Goal: Task Accomplishment & Management: Use online tool/utility

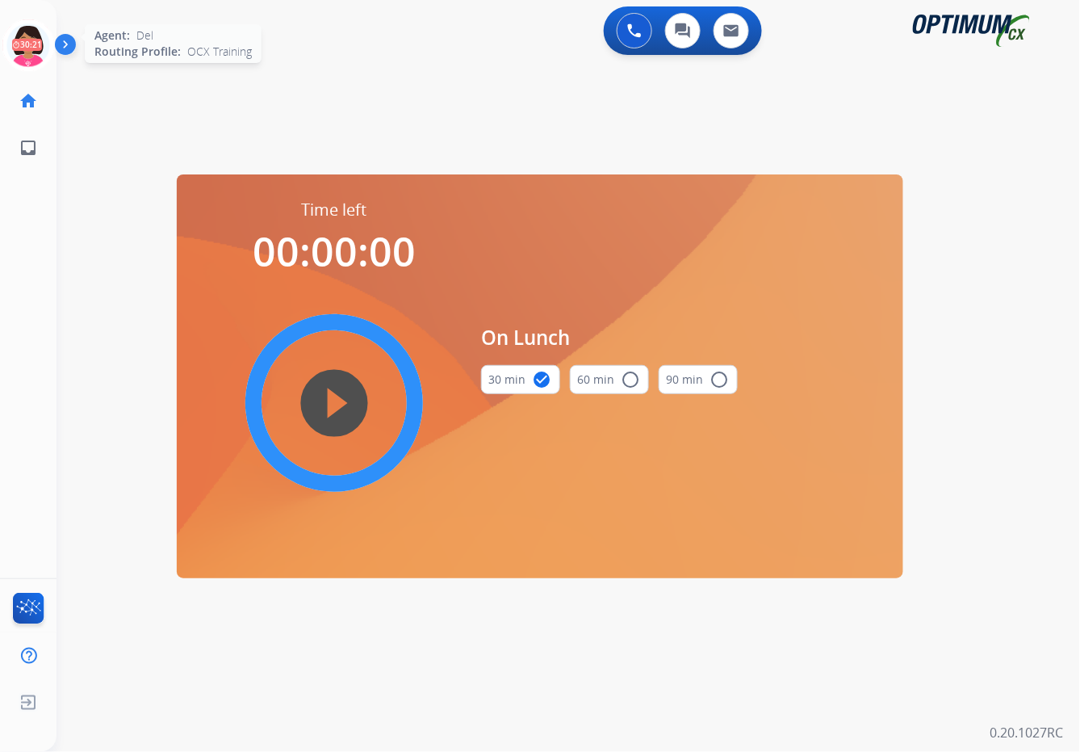
click at [40, 57] on icon at bounding box center [28, 45] width 52 height 52
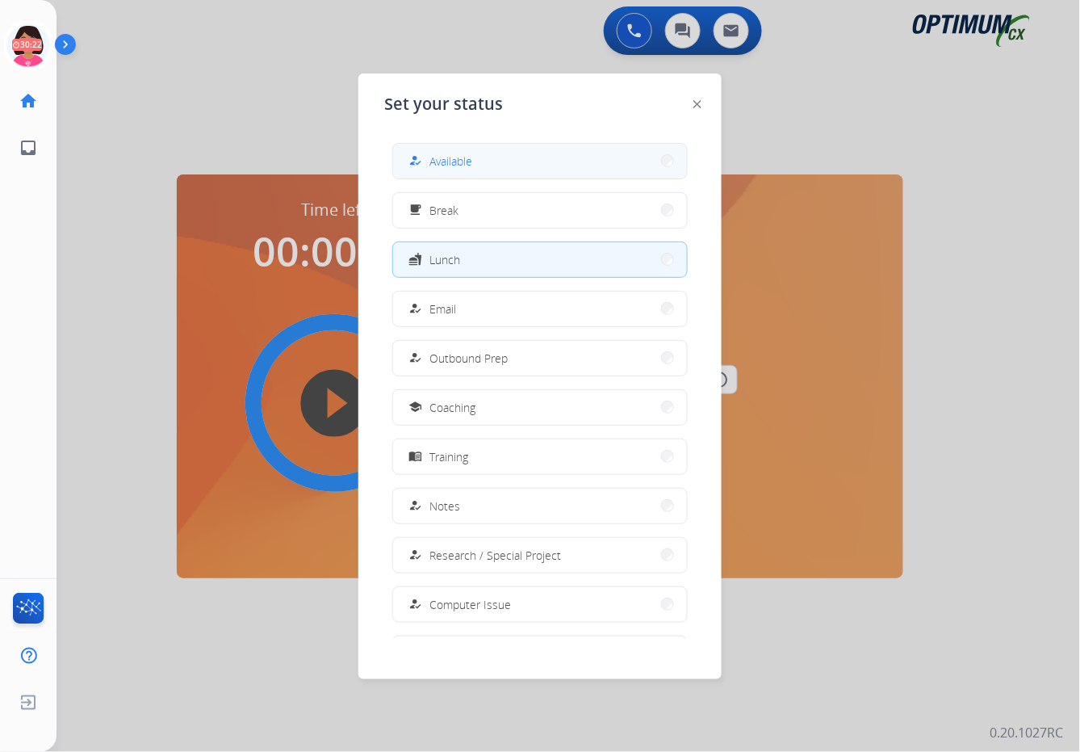
click at [421, 172] on button "how_to_reg Available" at bounding box center [540, 161] width 294 height 35
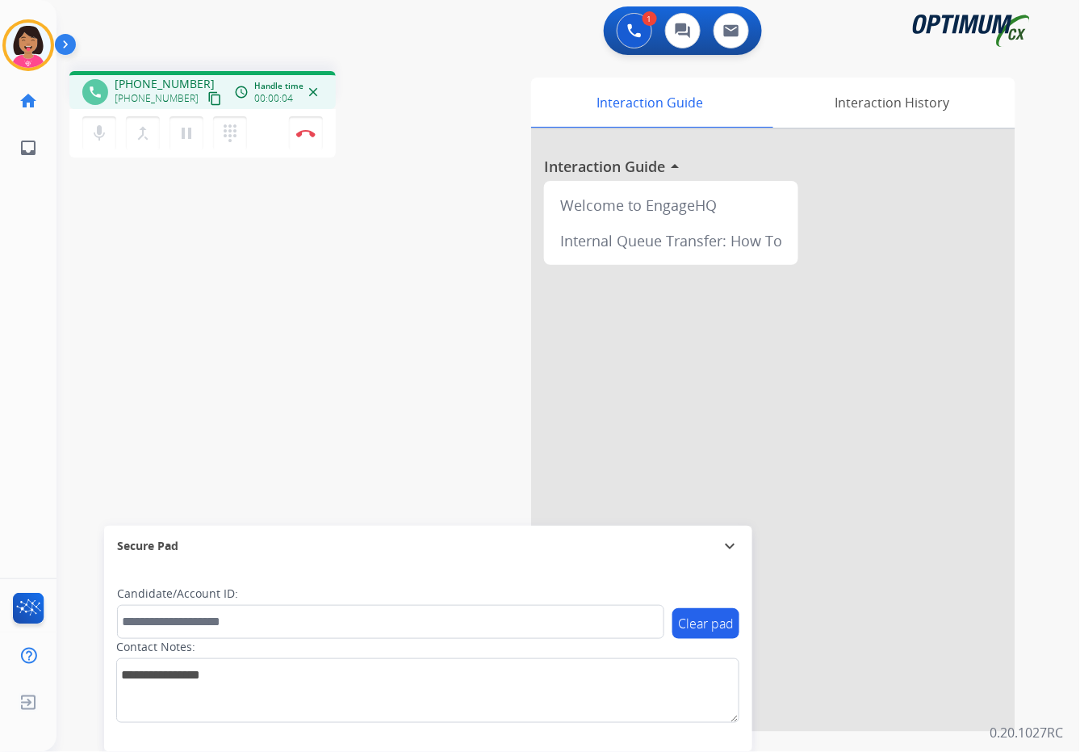
click at [207, 91] on mat-icon "content_copy" at bounding box center [214, 98] width 15 height 15
click at [207, 92] on mat-icon "content_copy" at bounding box center [214, 98] width 15 height 15
click at [105, 136] on mat-icon "mic" at bounding box center [99, 133] width 19 height 19
click at [105, 136] on mat-icon "mic_off" at bounding box center [99, 133] width 19 height 19
click at [98, 129] on mat-icon "mic" at bounding box center [99, 133] width 19 height 19
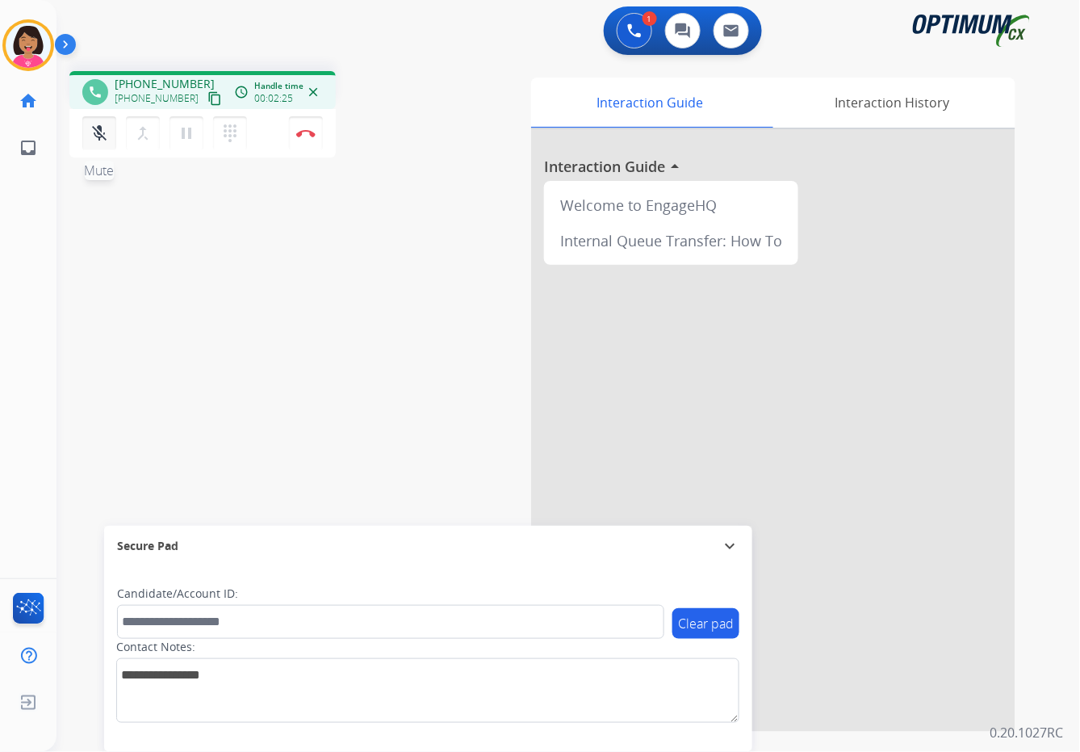
click at [98, 129] on mat-icon "mic_off" at bounding box center [99, 133] width 19 height 19
click at [96, 175] on div "phone [PHONE_NUMBER] [PHONE_NUMBER] content_copy access_time Call metrics Queue…" at bounding box center [549, 394] width 985 height 673
click at [304, 127] on button "Disconnect" at bounding box center [306, 133] width 34 height 34
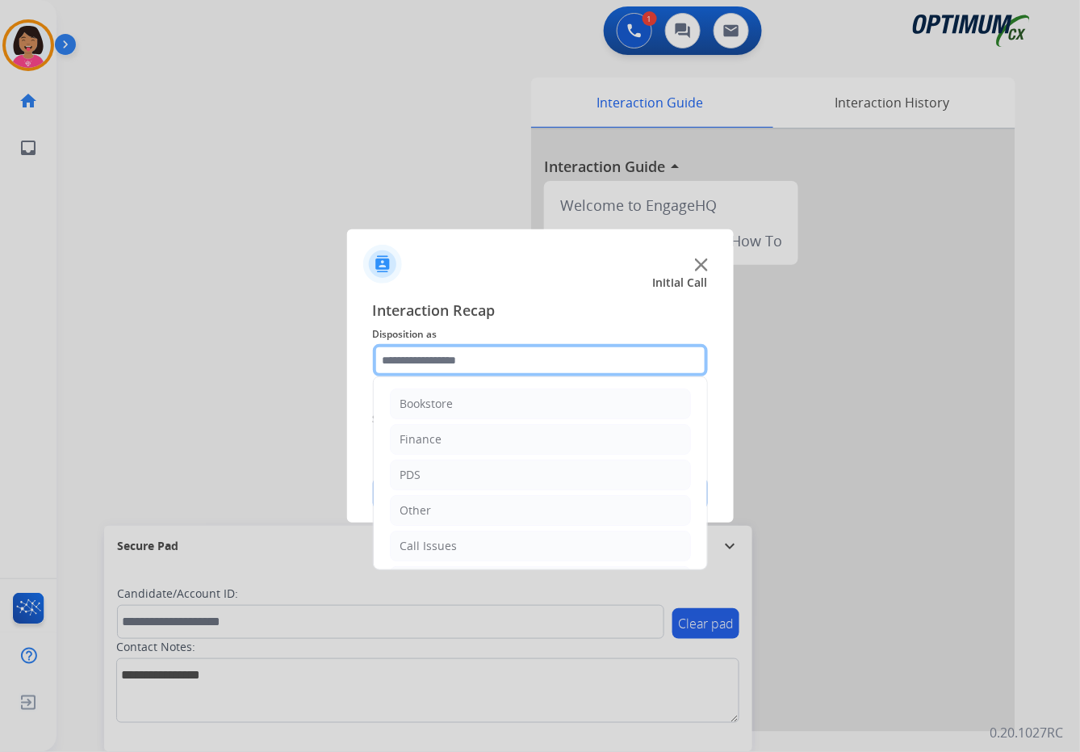
click at [466, 344] on input "text" at bounding box center [540, 360] width 335 height 32
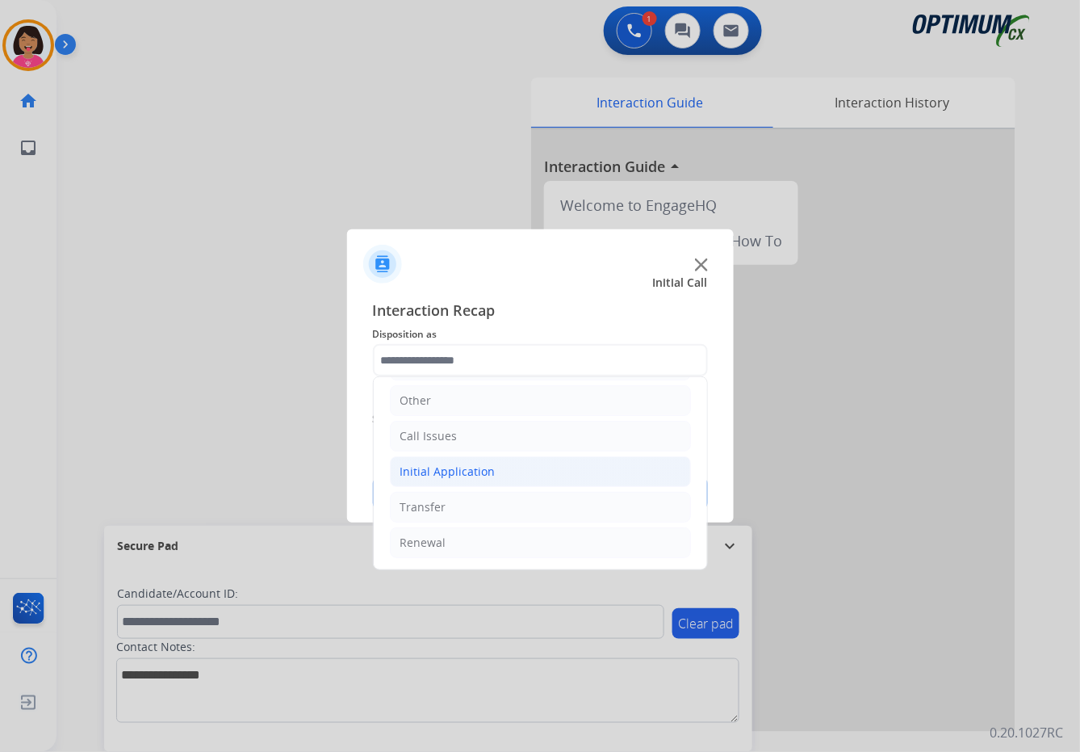
click at [482, 479] on li "Initial Application" at bounding box center [540, 471] width 301 height 31
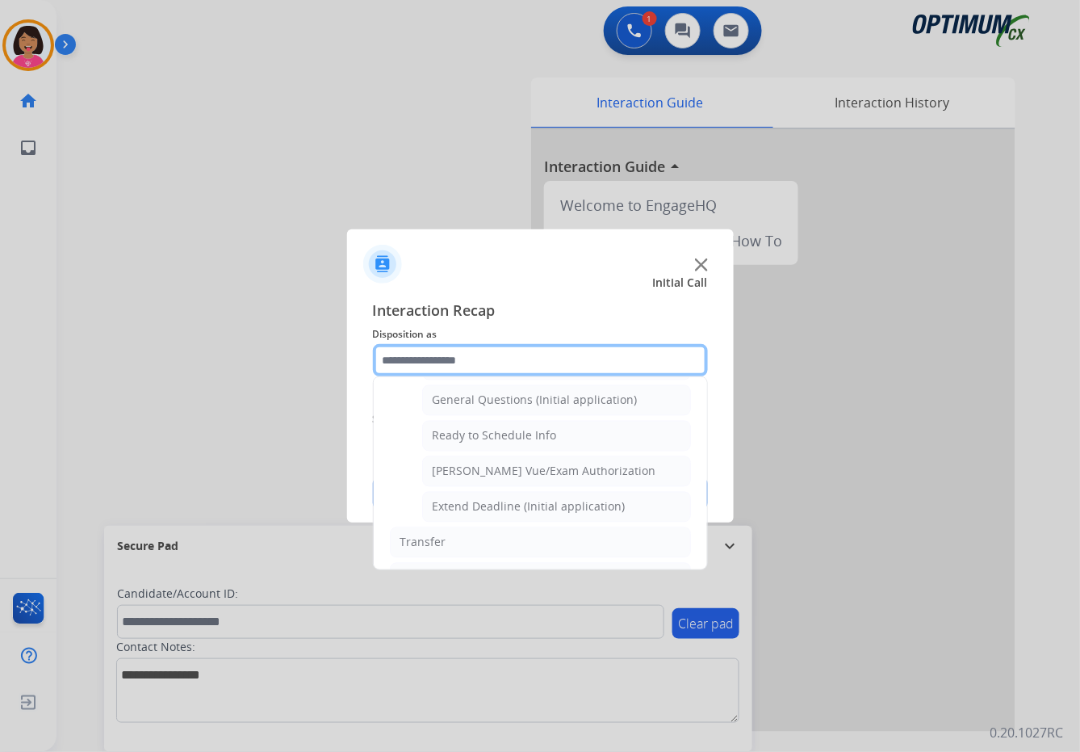
scroll to position [945, 0]
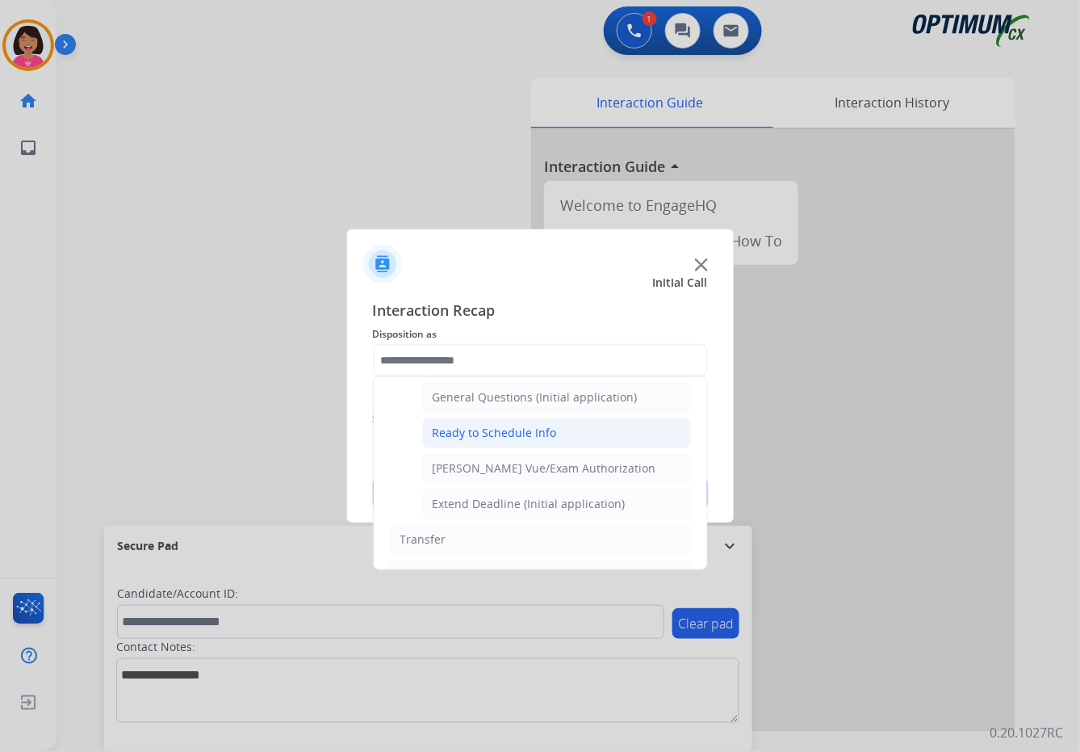
click at [543, 438] on div "Ready to Schedule Info" at bounding box center [495, 433] width 124 height 16
type input "**********"
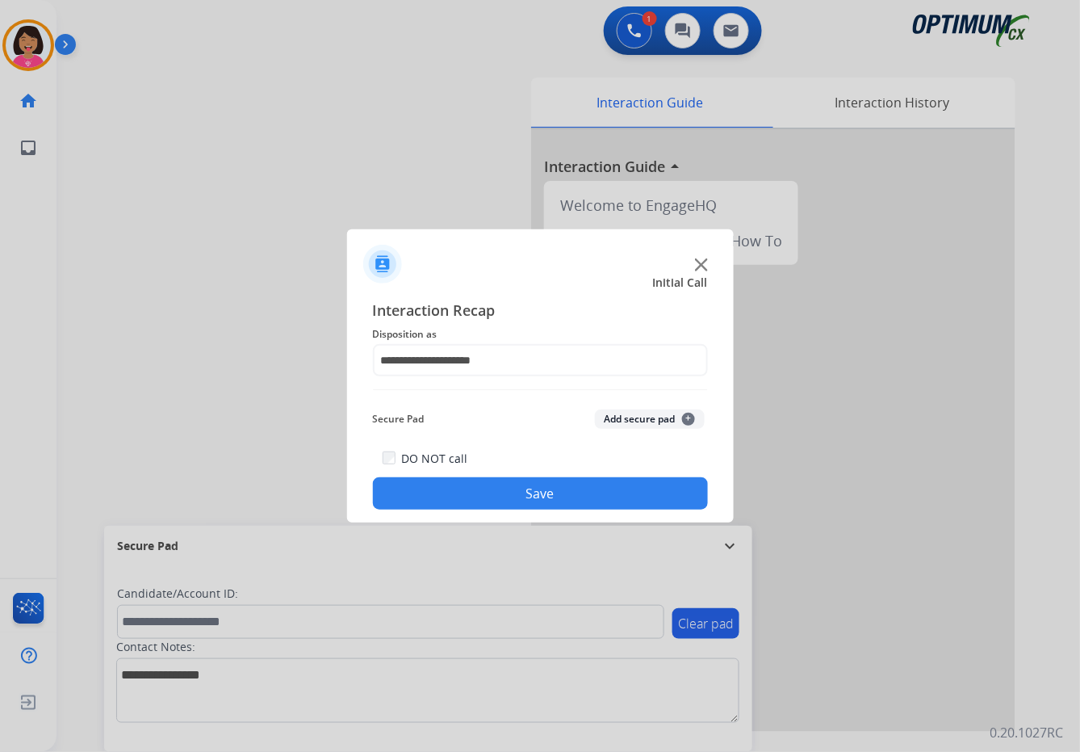
click at [550, 488] on button "Save" at bounding box center [540, 493] width 335 height 32
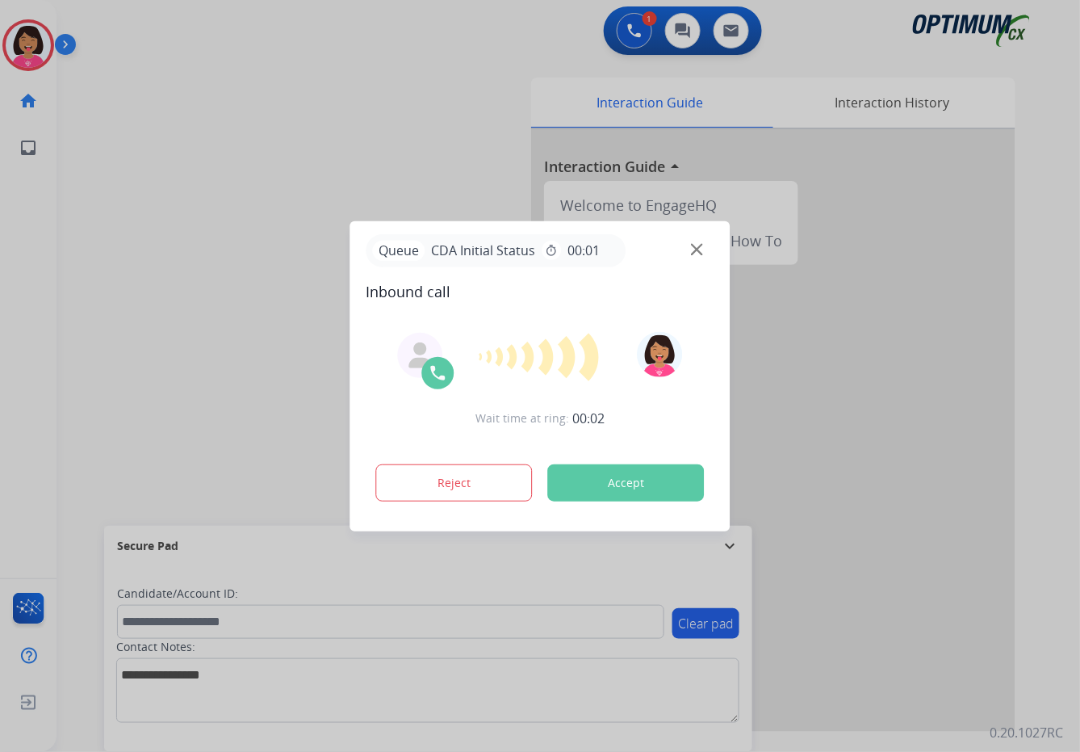
click at [0, 174] on div at bounding box center [540, 376] width 1080 height 752
click at [688, 251] on div "Queue CDA Initial Status timer 00:01" at bounding box center [541, 250] width 348 height 33
click at [698, 252] on img at bounding box center [697, 249] width 12 height 12
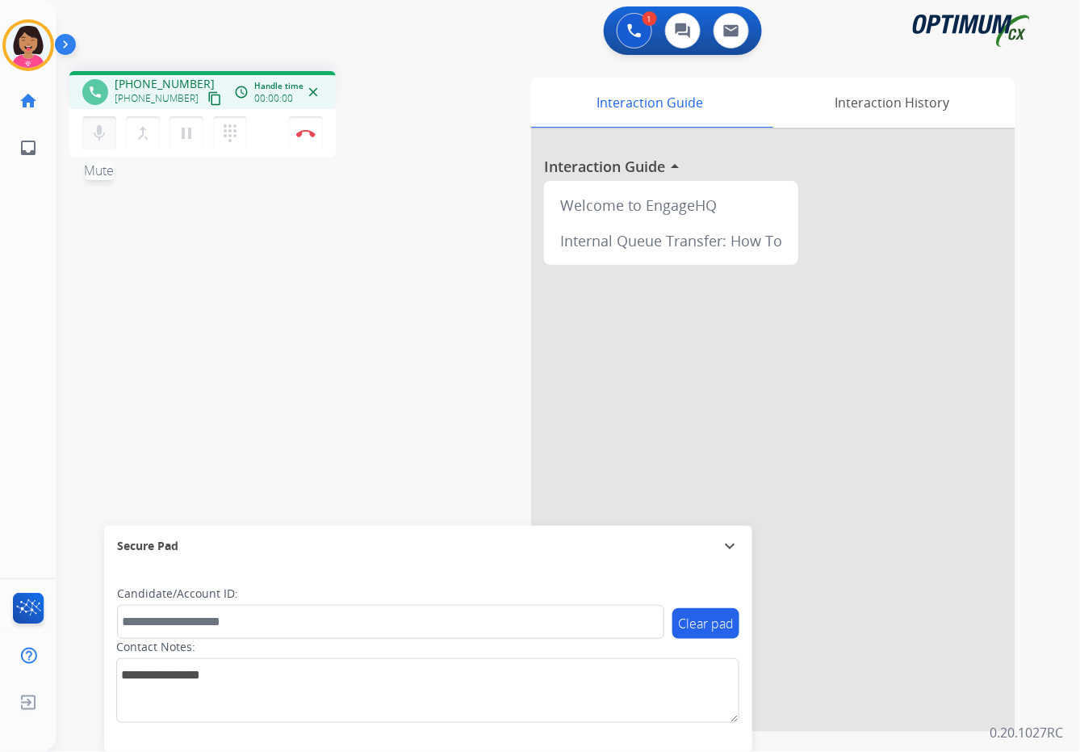
click at [87, 140] on button "mic Mute" at bounding box center [99, 133] width 34 height 34
click at [87, 140] on button "mic_off Mute" at bounding box center [99, 133] width 34 height 34
click at [207, 102] on mat-icon "content_copy" at bounding box center [214, 98] width 15 height 15
click at [94, 126] on mat-icon "mic" at bounding box center [99, 133] width 19 height 19
click at [106, 143] on button "mic_off Mute" at bounding box center [99, 133] width 34 height 34
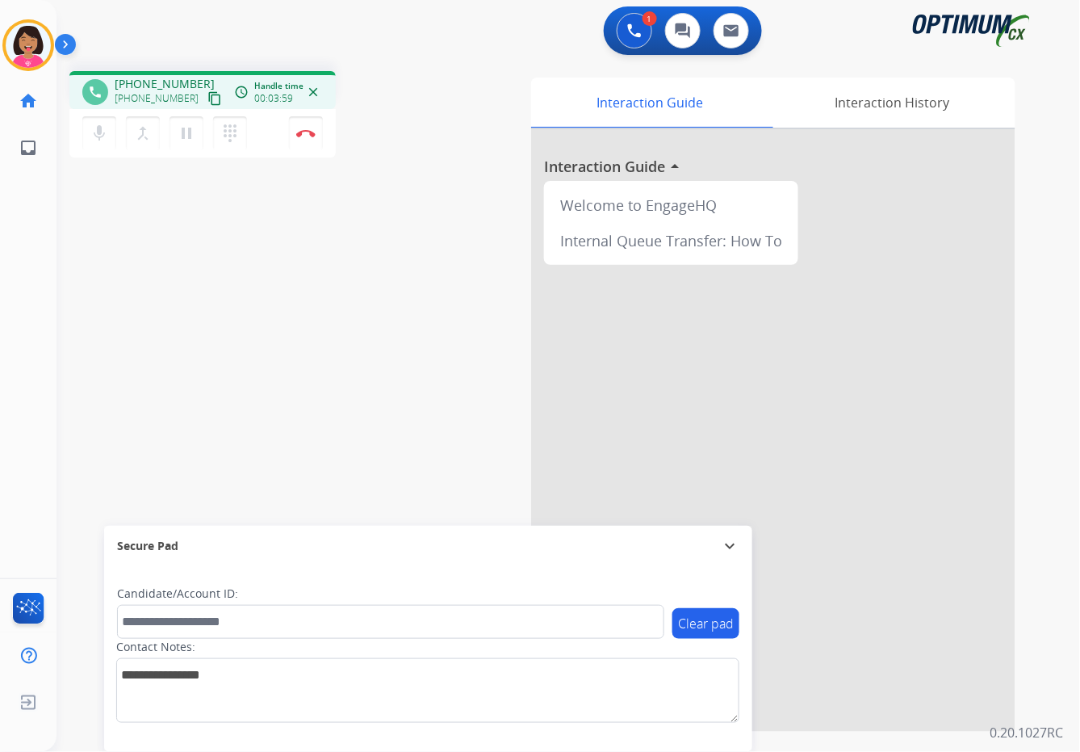
click at [88, 211] on div "phone [PHONE_NUMBER] [PHONE_NUMBER] content_copy access_time Call metrics Queue…" at bounding box center [549, 394] width 985 height 673
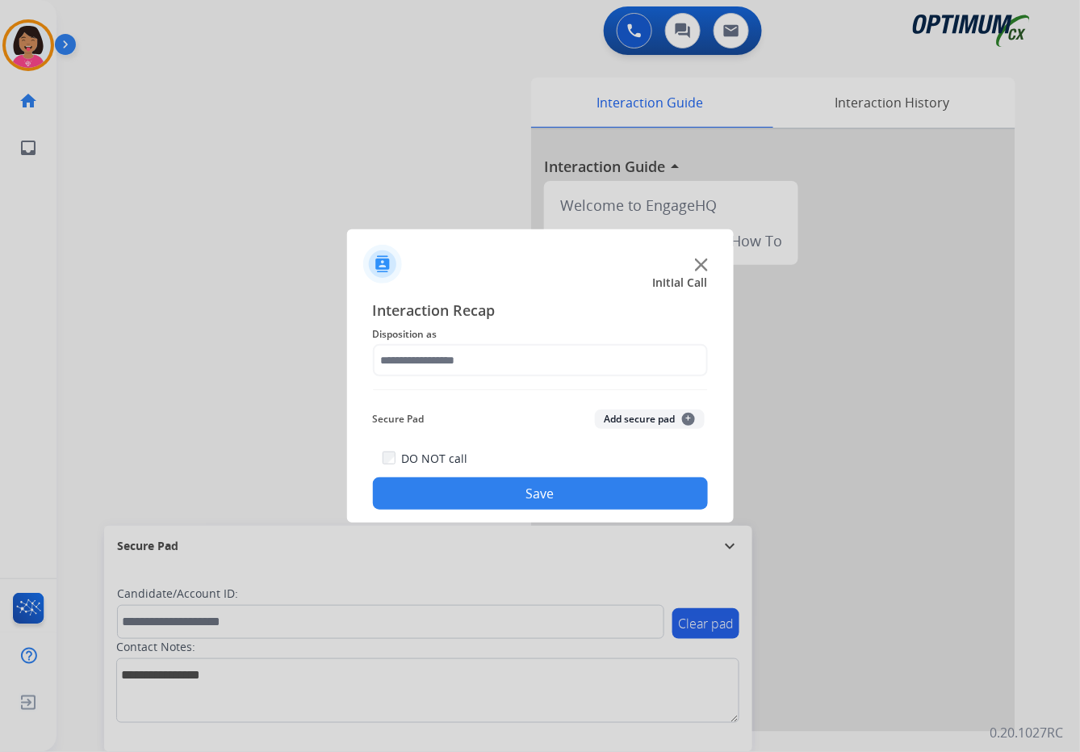
click at [530, 380] on div "Interaction Recap Disposition as Secure Pad Add secure pad + DO NOT call Save" at bounding box center [540, 404] width 335 height 211
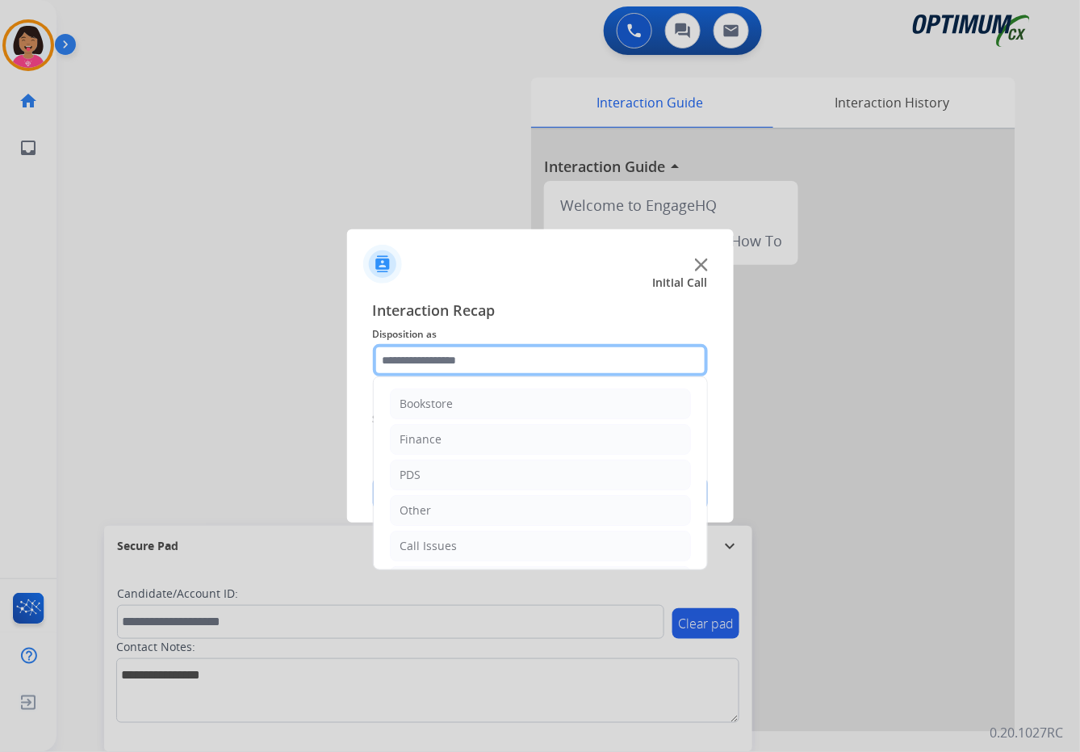
click at [523, 367] on input "text" at bounding box center [540, 360] width 335 height 32
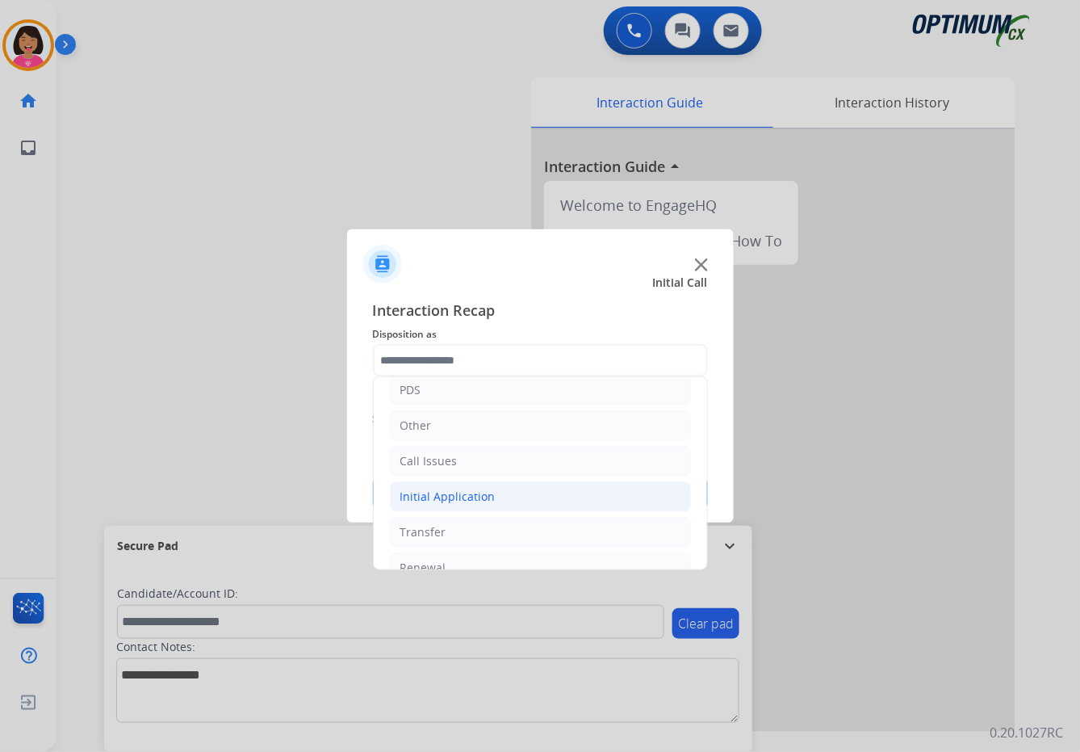
click at [518, 491] on li "Initial Application" at bounding box center [540, 496] width 301 height 31
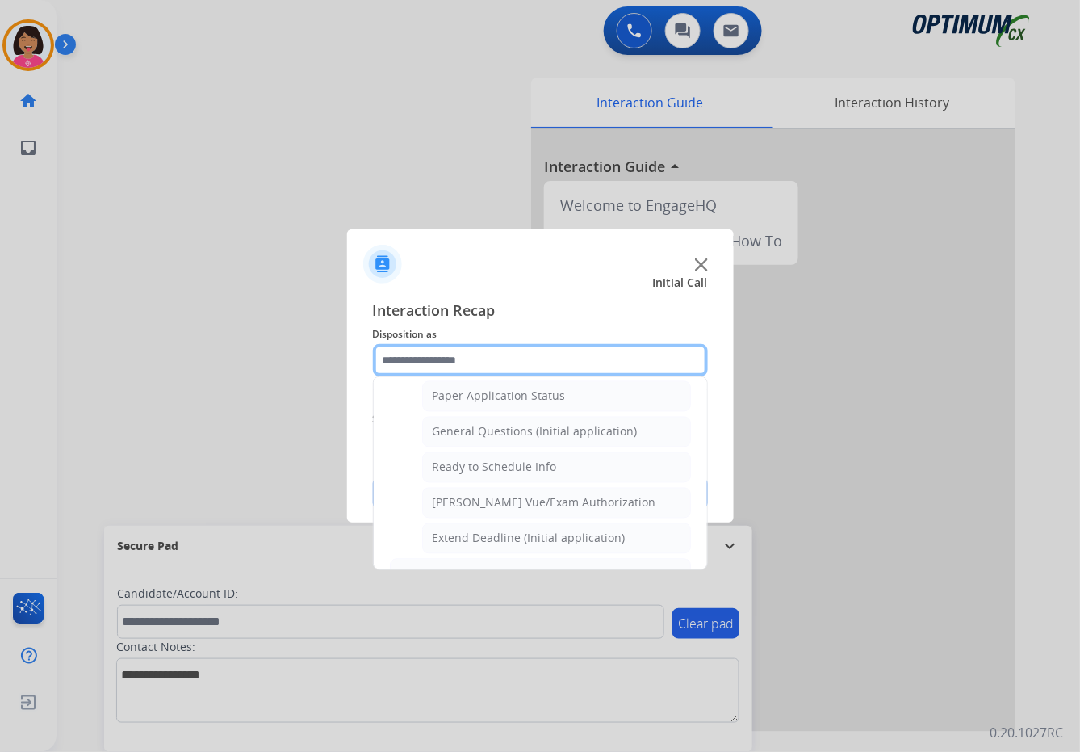
scroll to position [928, 0]
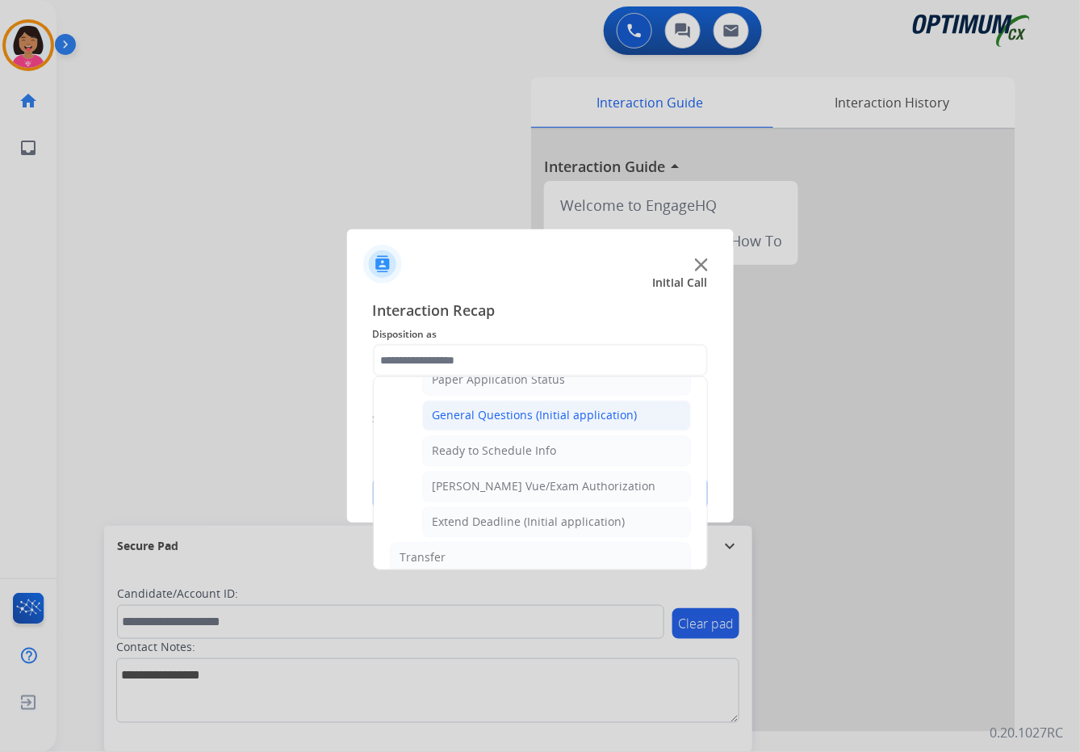
click at [537, 409] on div "General Questions (Initial application)" at bounding box center [535, 416] width 205 height 16
type input "**********"
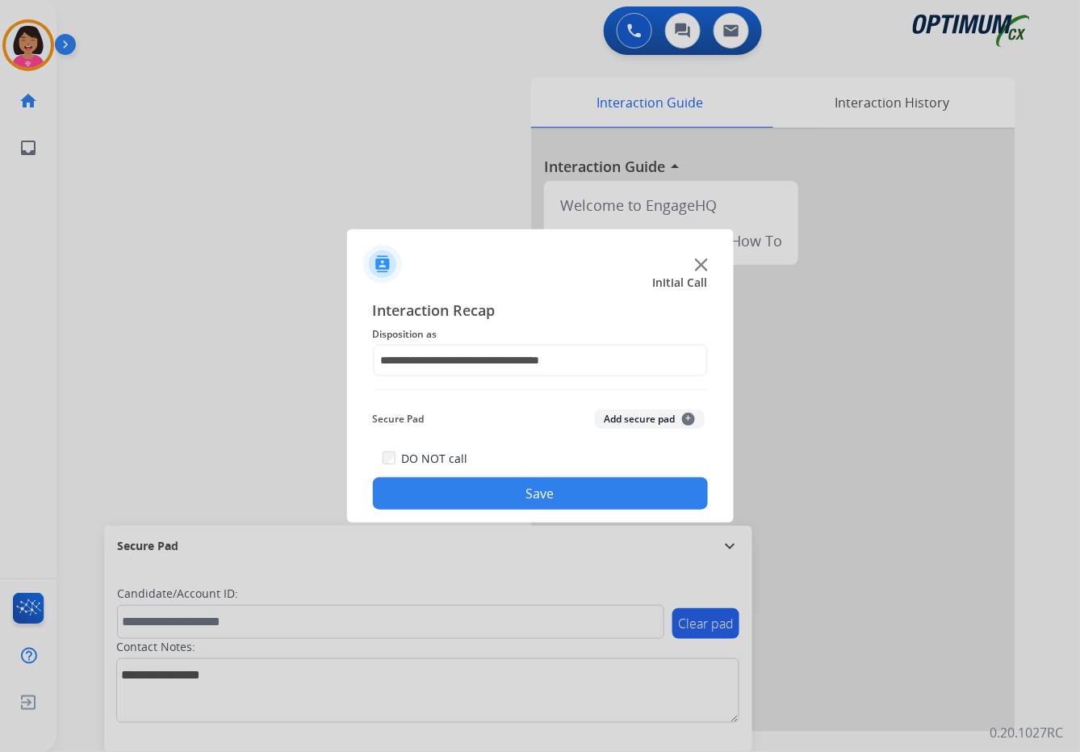
click at [551, 484] on button "Save" at bounding box center [540, 493] width 335 height 32
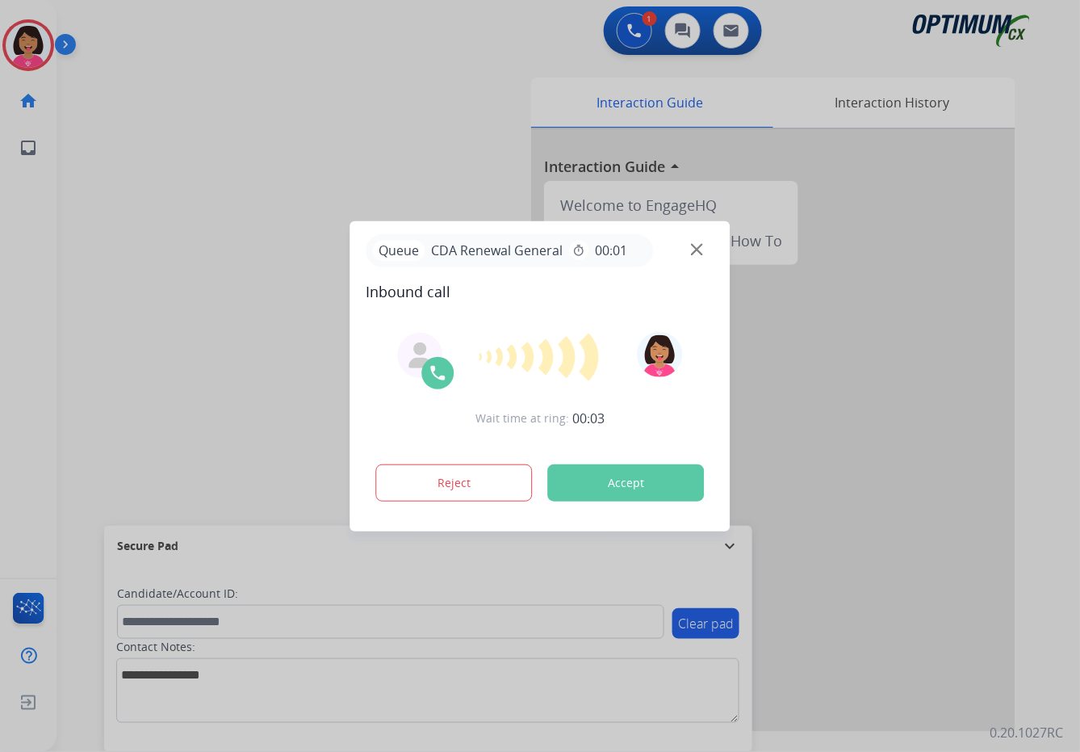
click at [94, 728] on div at bounding box center [540, 376] width 1080 height 752
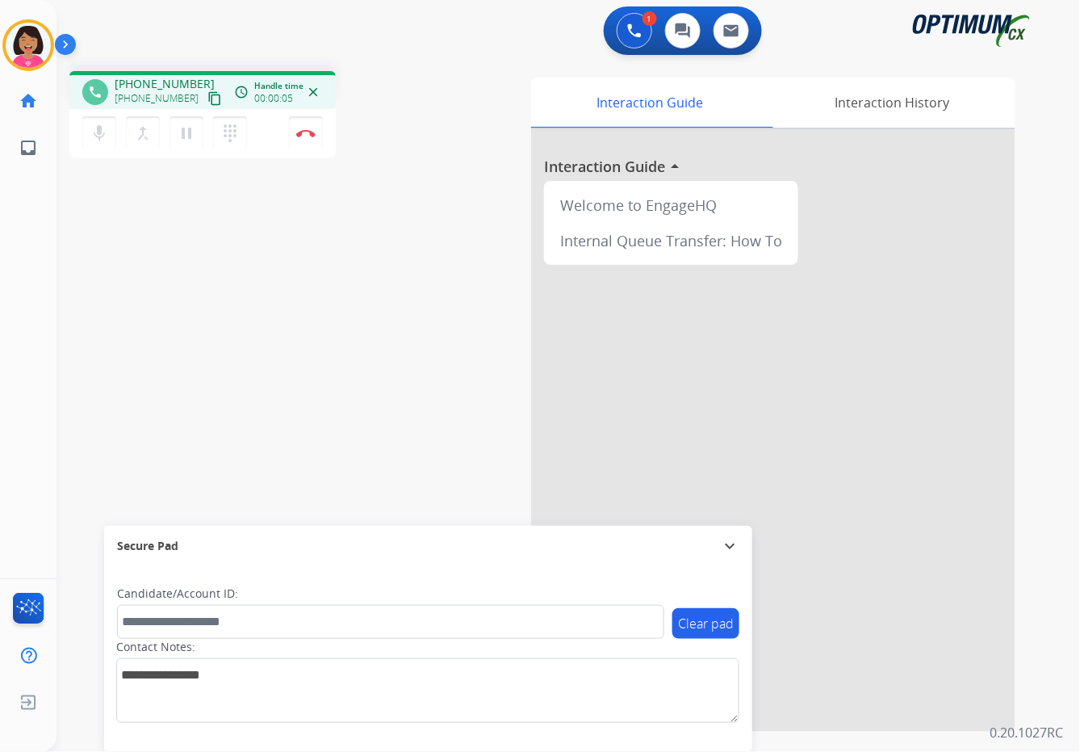
click at [207, 91] on mat-icon "content_copy" at bounding box center [214, 98] width 15 height 15
click at [71, 614] on div "phone [PHONE_NUMBER] [PHONE_NUMBER] content_copy access_time Call metrics Queue…" at bounding box center [549, 394] width 985 height 673
click at [304, 125] on button "Disconnect" at bounding box center [306, 133] width 34 height 34
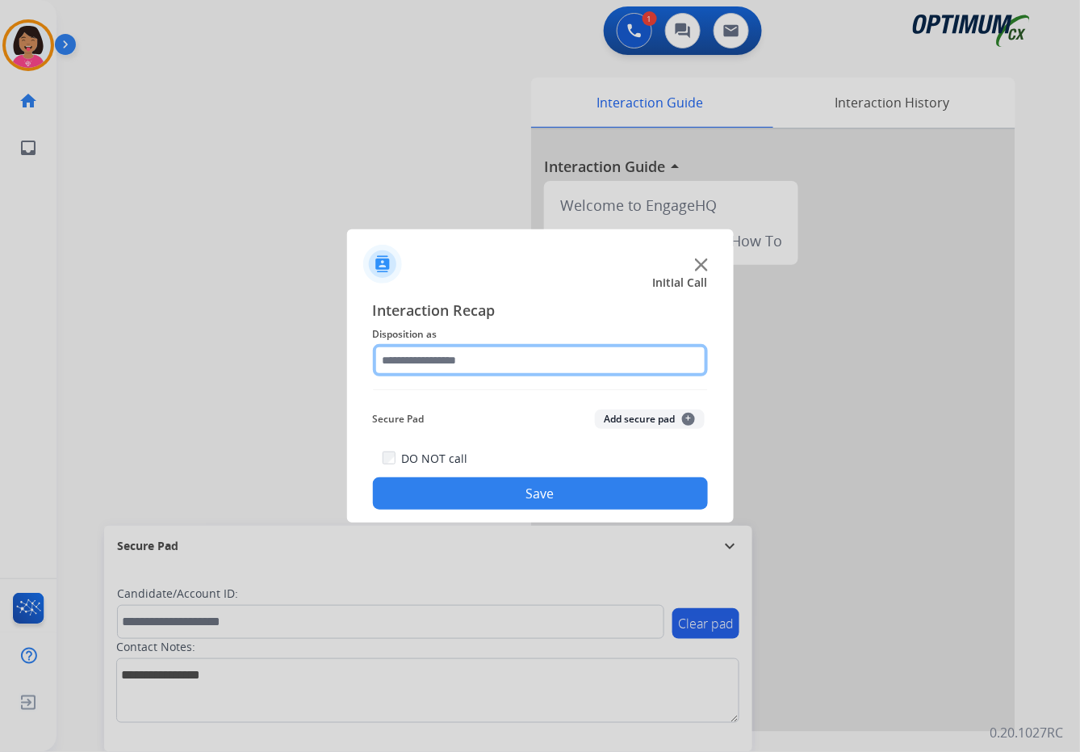
click at [506, 359] on input "text" at bounding box center [540, 360] width 335 height 32
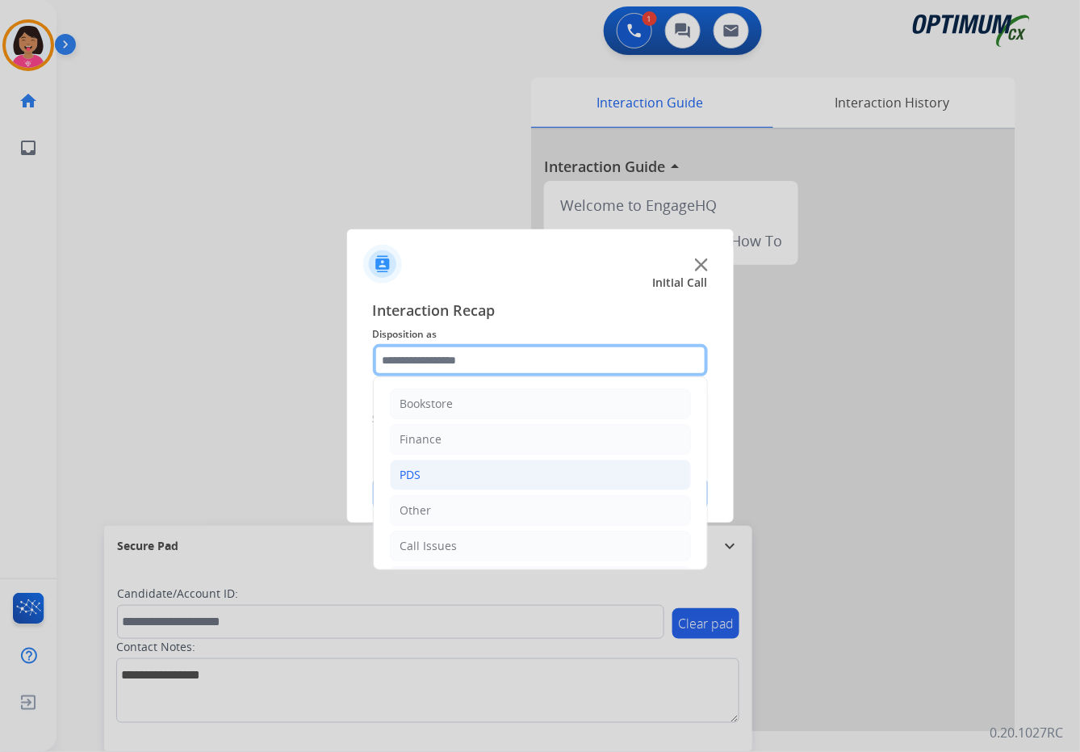
scroll to position [111, 0]
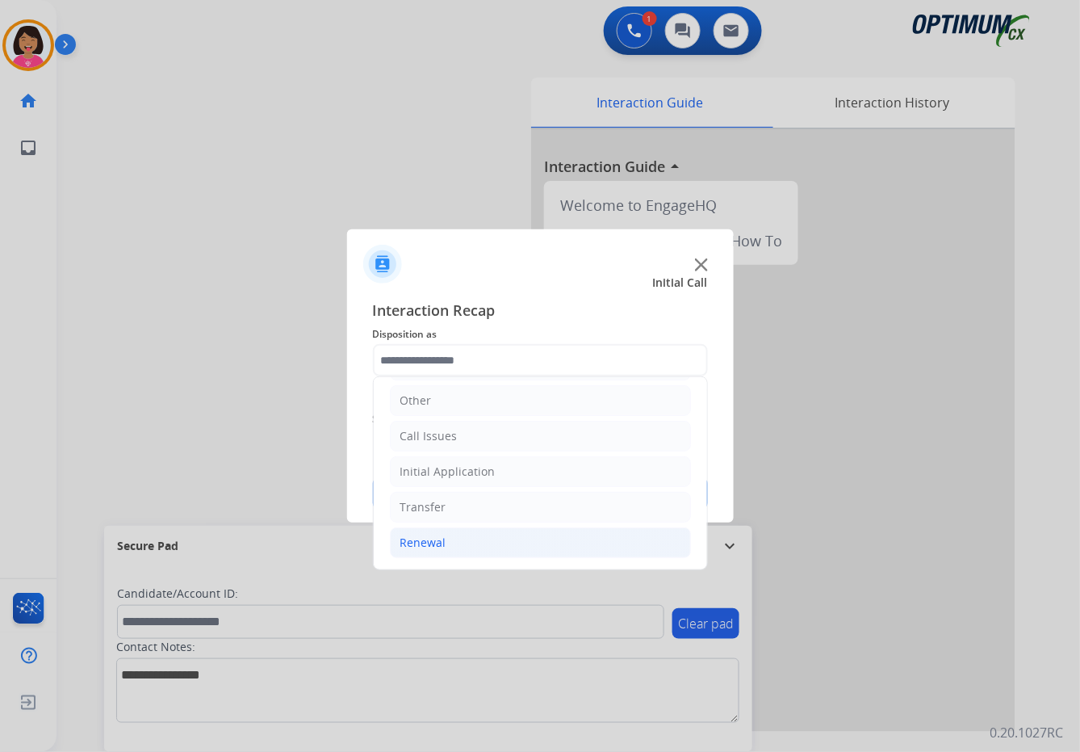
click at [476, 539] on li "Renewal" at bounding box center [540, 542] width 301 height 31
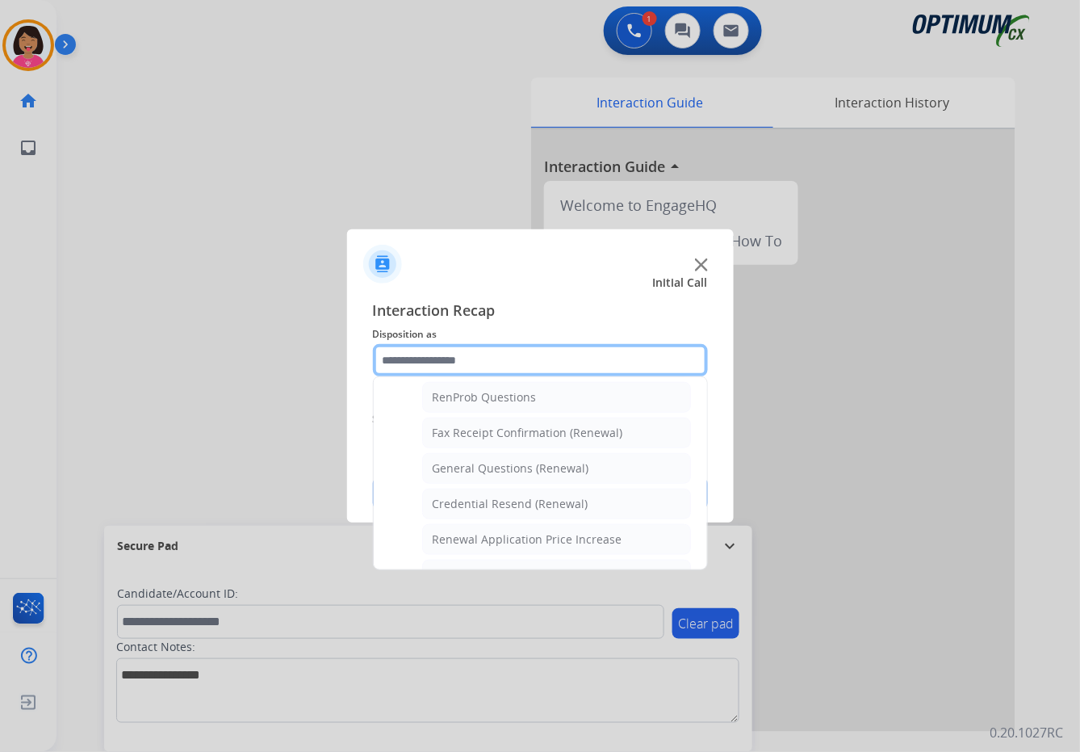
scroll to position [417, 0]
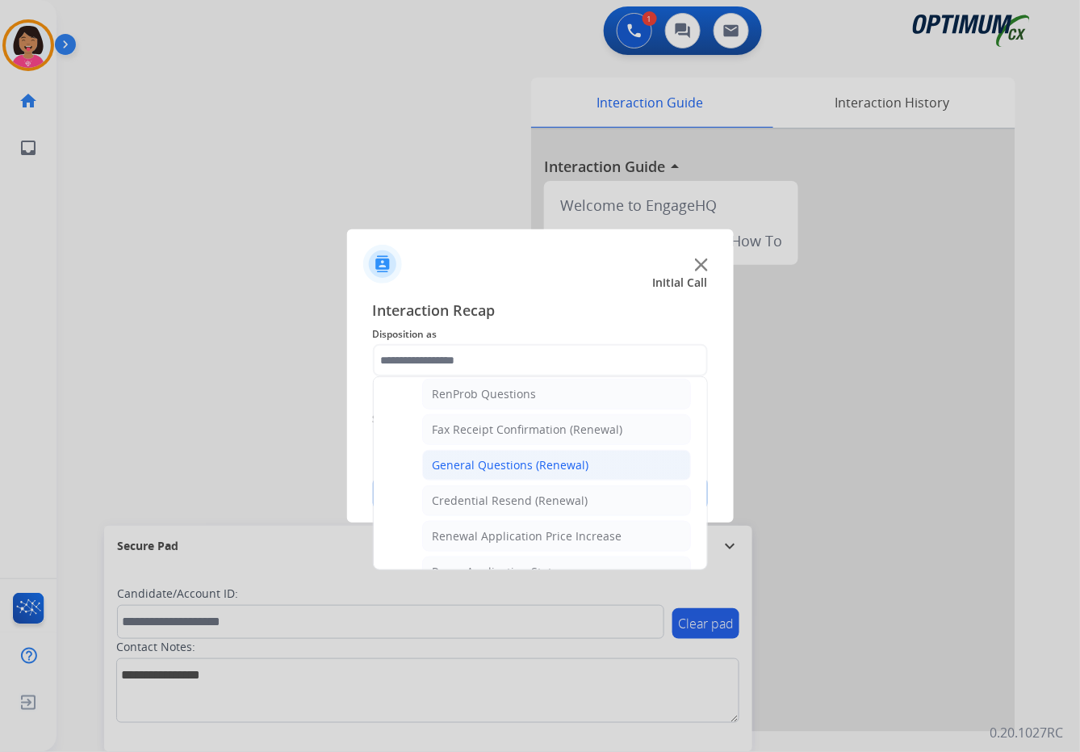
click at [480, 467] on div "General Questions (Renewal)" at bounding box center [511, 465] width 157 height 16
type input "**********"
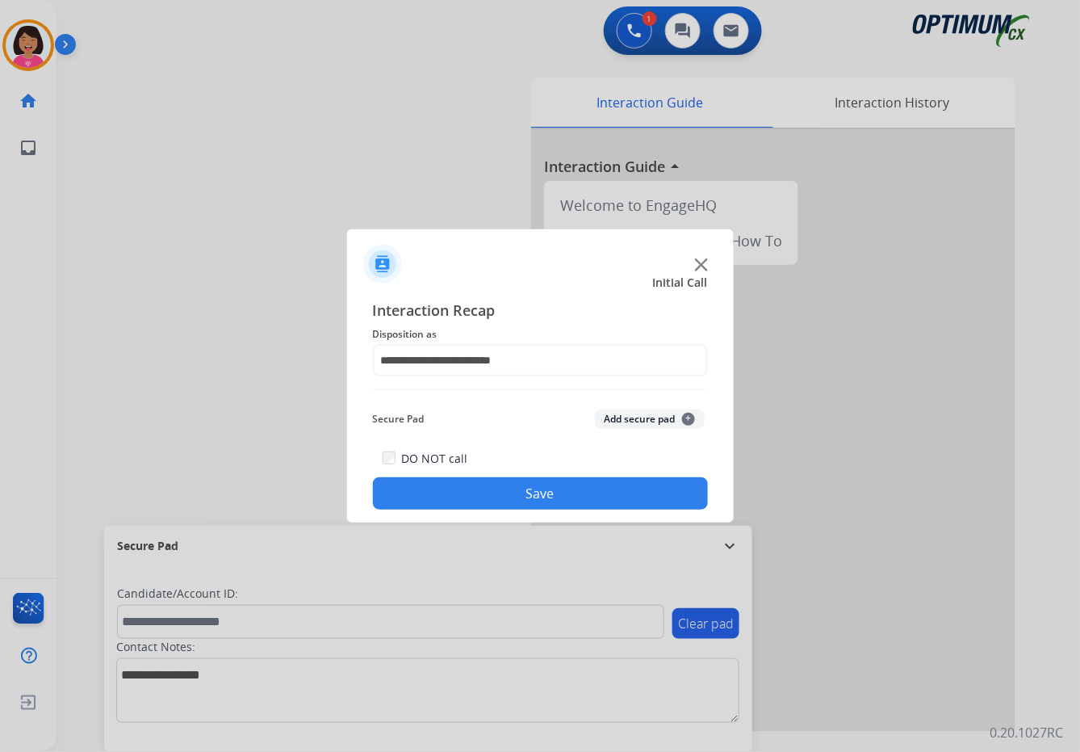
click at [487, 495] on button "Save" at bounding box center [540, 493] width 335 height 32
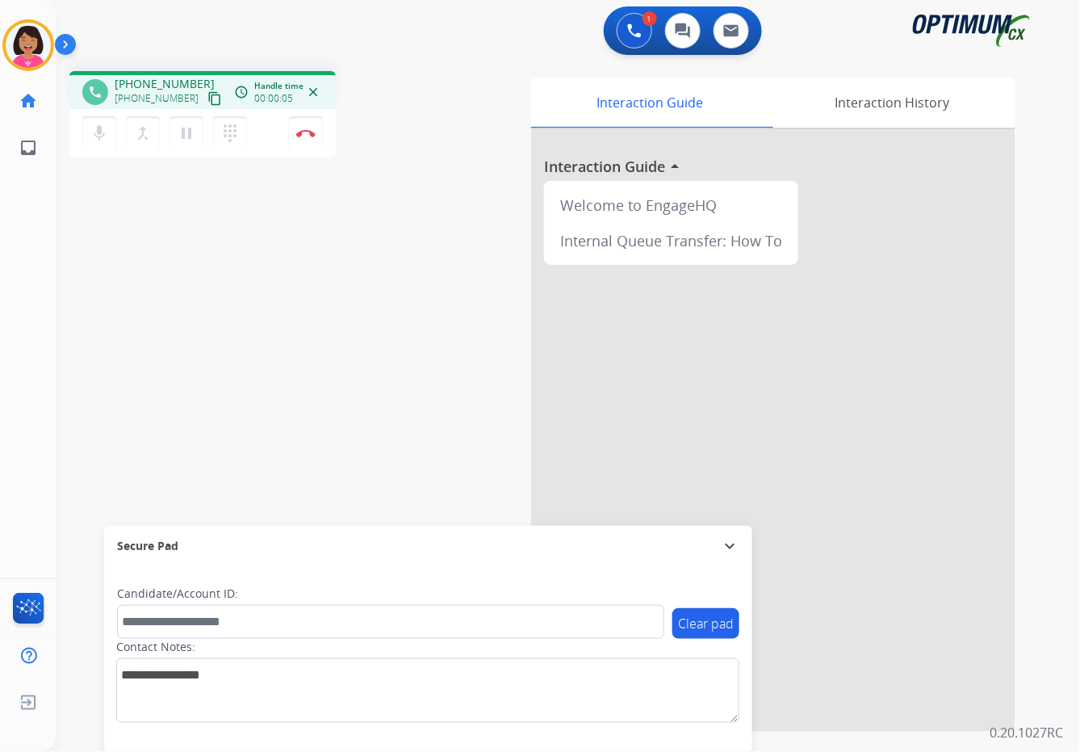
click at [0, 254] on div "Del Busy Edit Avatar Agent: [PERSON_NAME] Profile: OCX Training home Home Home …" at bounding box center [28, 376] width 57 height 752
click at [207, 103] on div "phone [PHONE_NUMBER] [PHONE_NUMBER] content_copy access_time Call metrics Queue…" at bounding box center [202, 90] width 266 height 38
click at [207, 91] on mat-icon "content_copy" at bounding box center [214, 98] width 15 height 15
click at [1, 303] on div "Del Busy Edit Avatar Agent: [PERSON_NAME] Profile: OCX Training home Home Home …" at bounding box center [28, 376] width 57 height 752
click at [82, 182] on div "phone [PHONE_NUMBER] [PHONE_NUMBER] content_copy access_time Call metrics Queue…" at bounding box center [549, 394] width 985 height 673
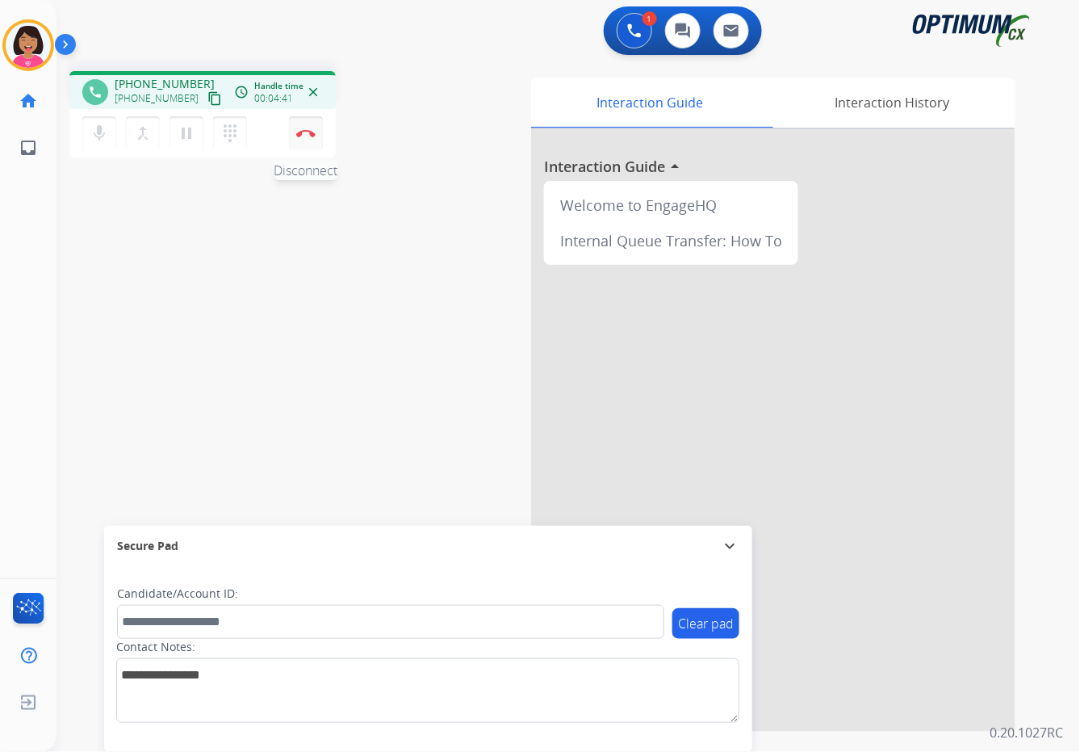
click at [300, 137] on button "Disconnect" at bounding box center [306, 133] width 34 height 34
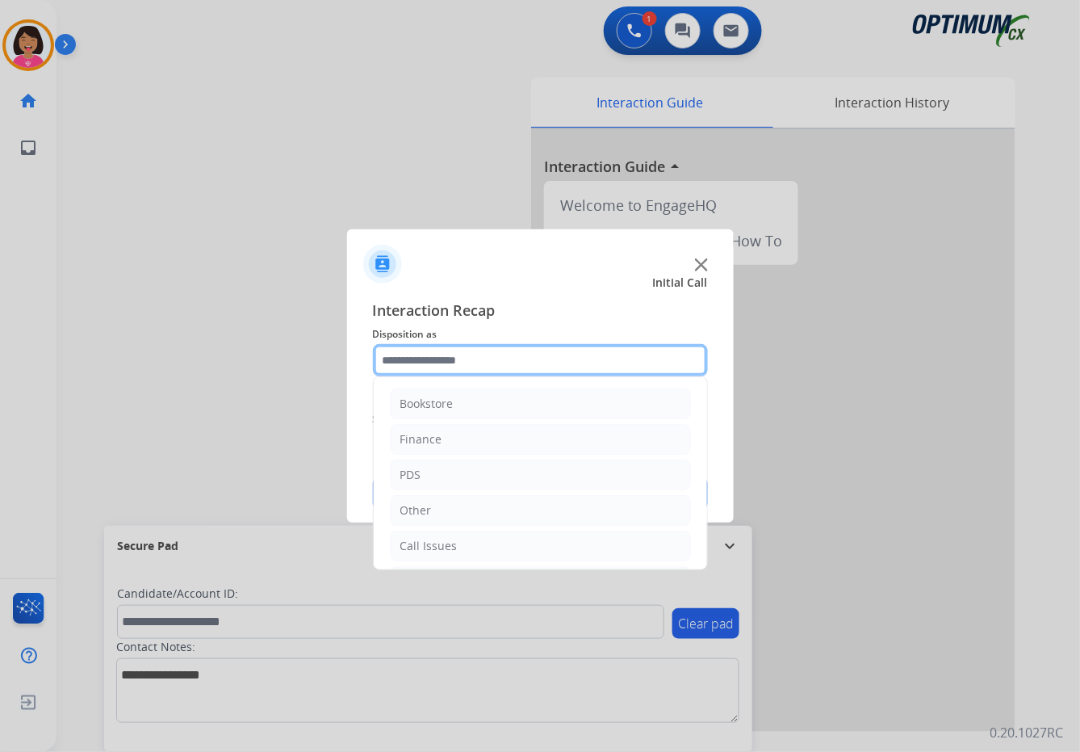
click at [460, 368] on input "text" at bounding box center [540, 360] width 335 height 32
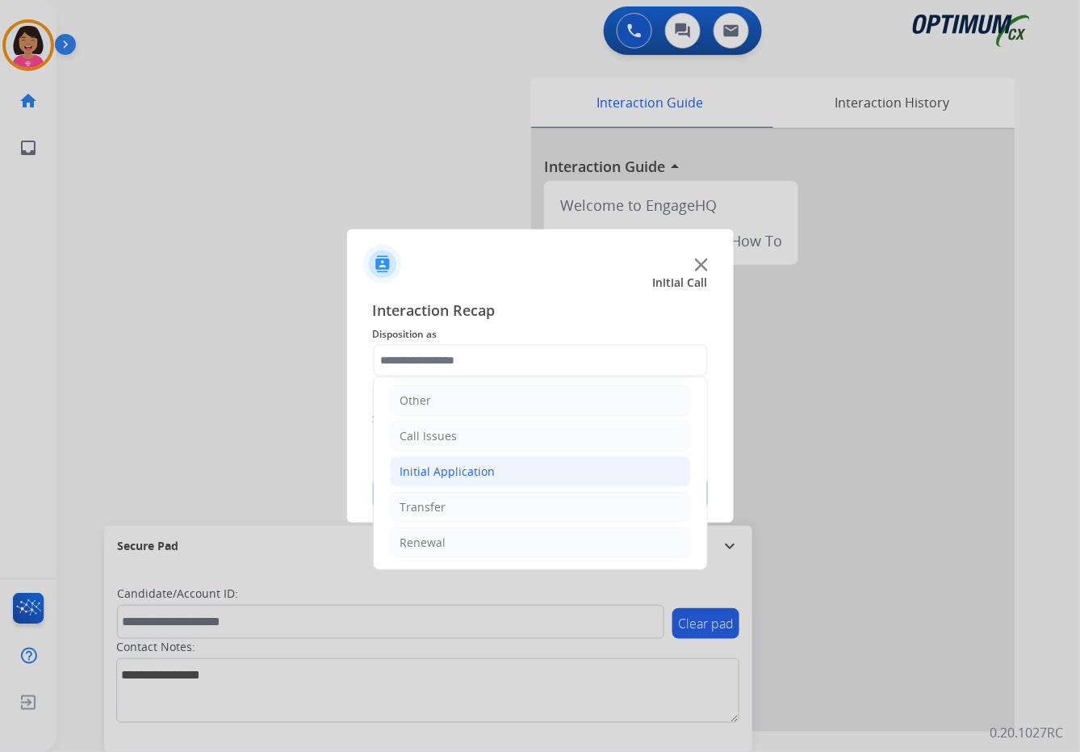
click at [489, 463] on div "Initial Application" at bounding box center [447, 471] width 95 height 16
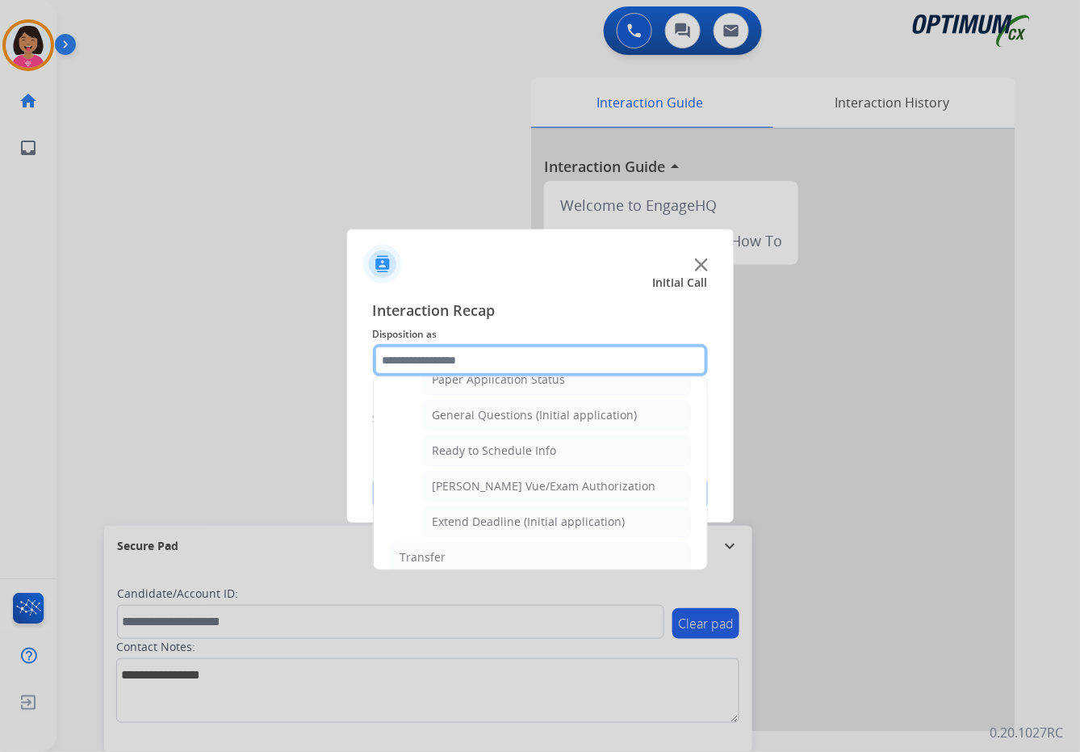
scroll to position [928, 0]
click at [489, 463] on li "Ready to Schedule Info" at bounding box center [556, 450] width 269 height 31
type input "**********"
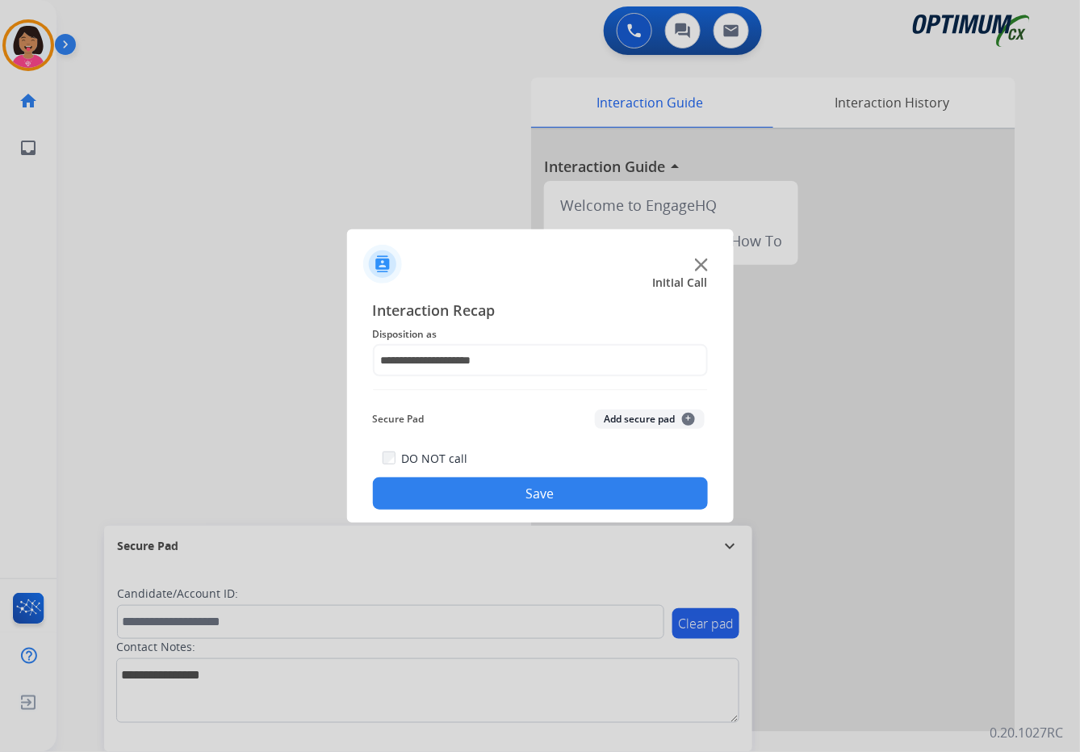
click at [499, 494] on button "Save" at bounding box center [540, 493] width 335 height 32
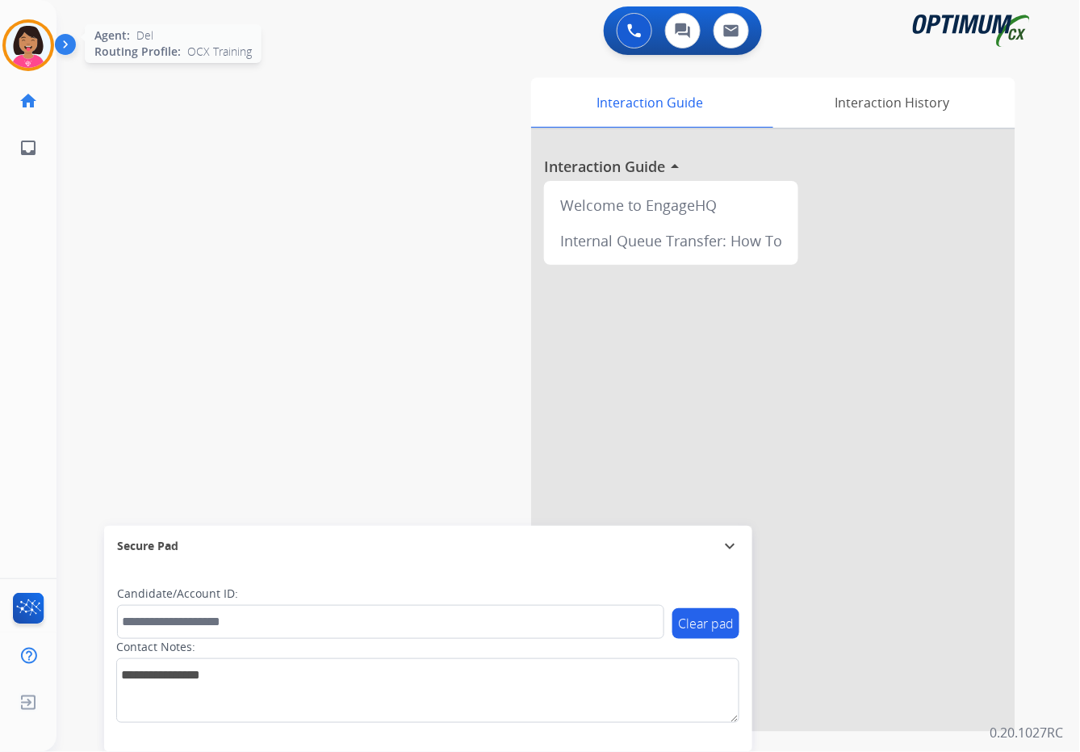
click at [8, 39] on img at bounding box center [28, 45] width 45 height 45
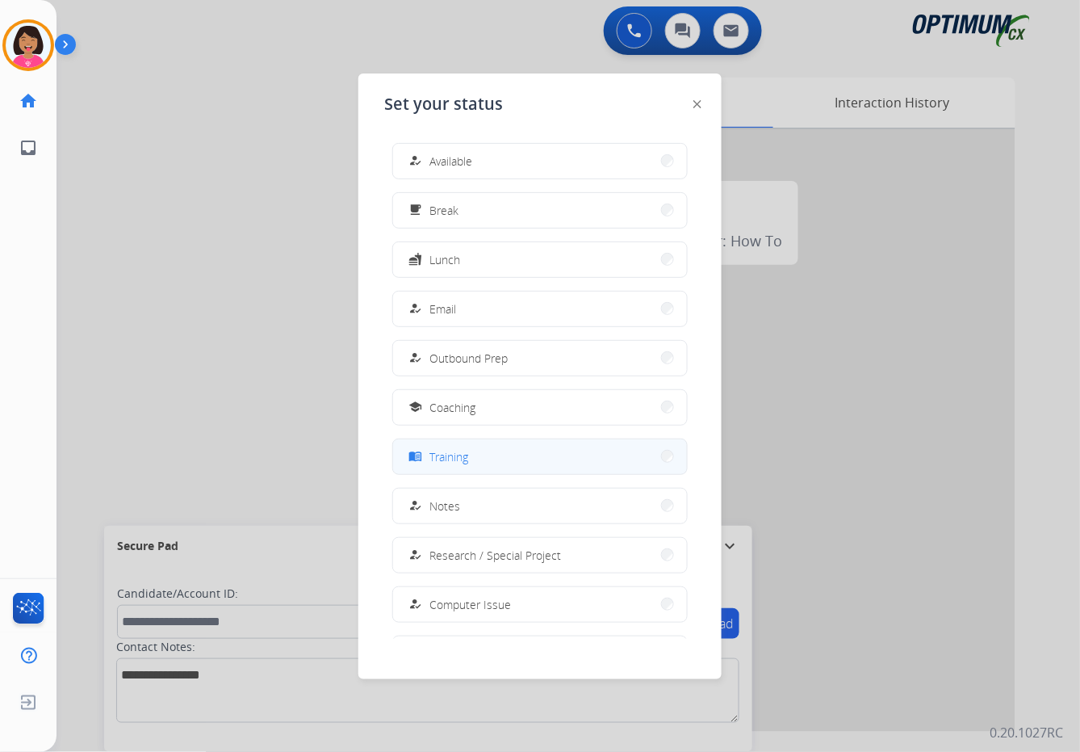
click at [539, 459] on button "menu_book Training" at bounding box center [540, 456] width 294 height 35
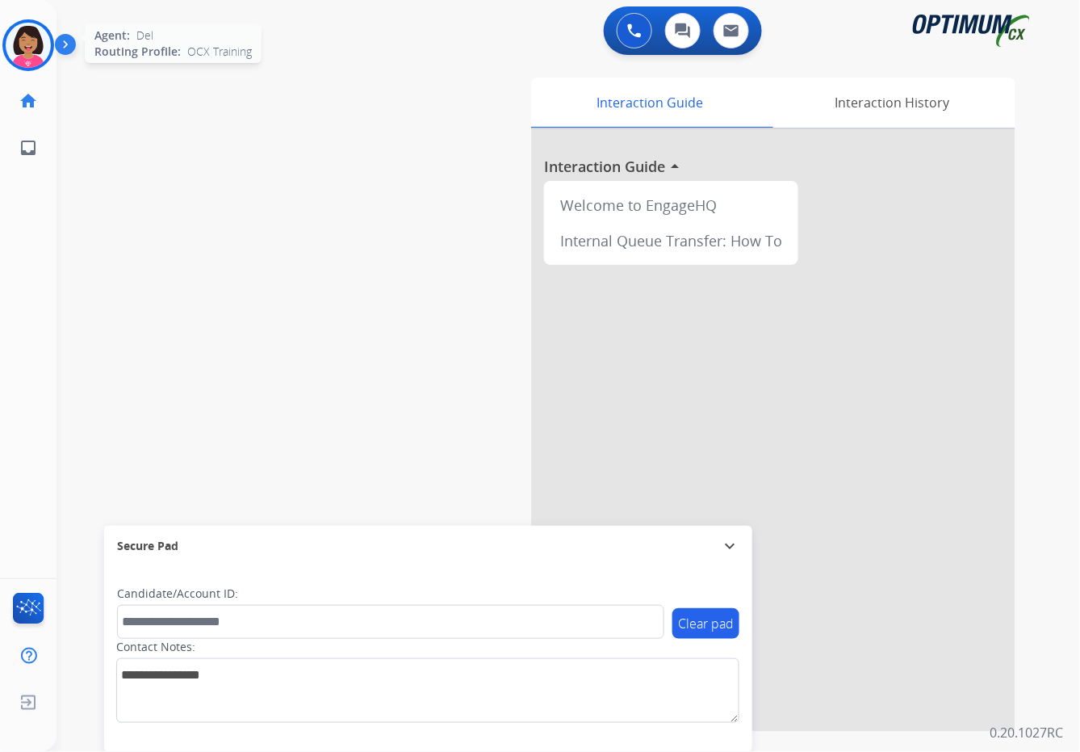
click at [36, 55] on img at bounding box center [28, 45] width 45 height 45
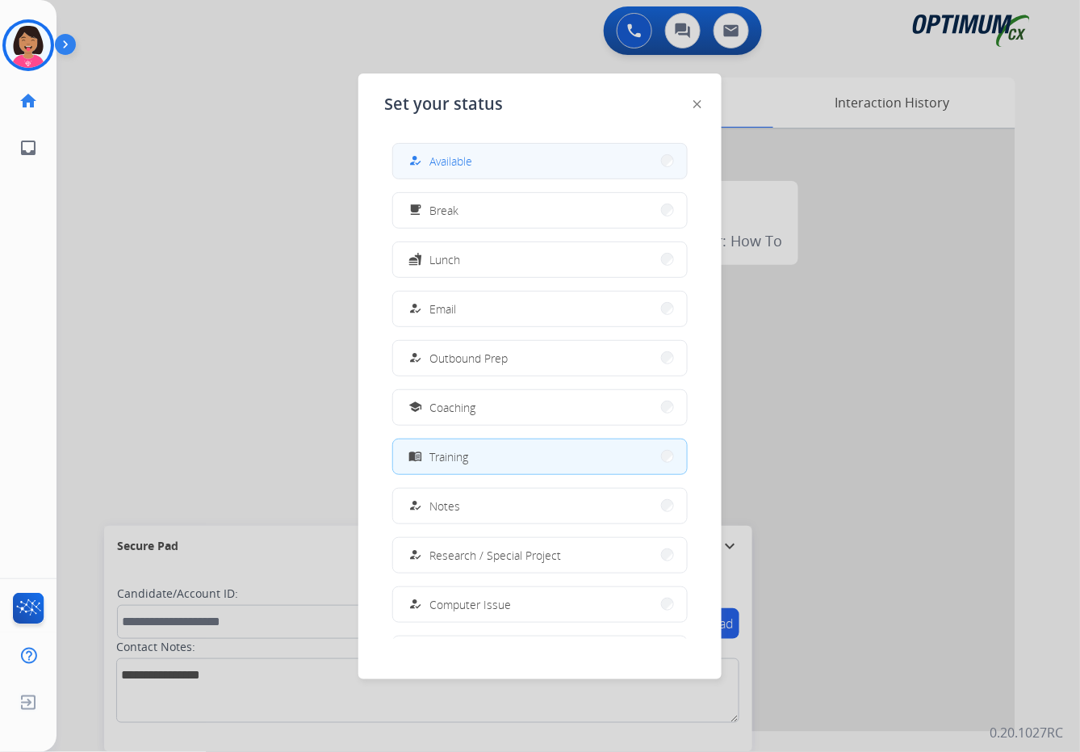
click at [462, 171] on button "how_to_reg Available" at bounding box center [540, 161] width 294 height 35
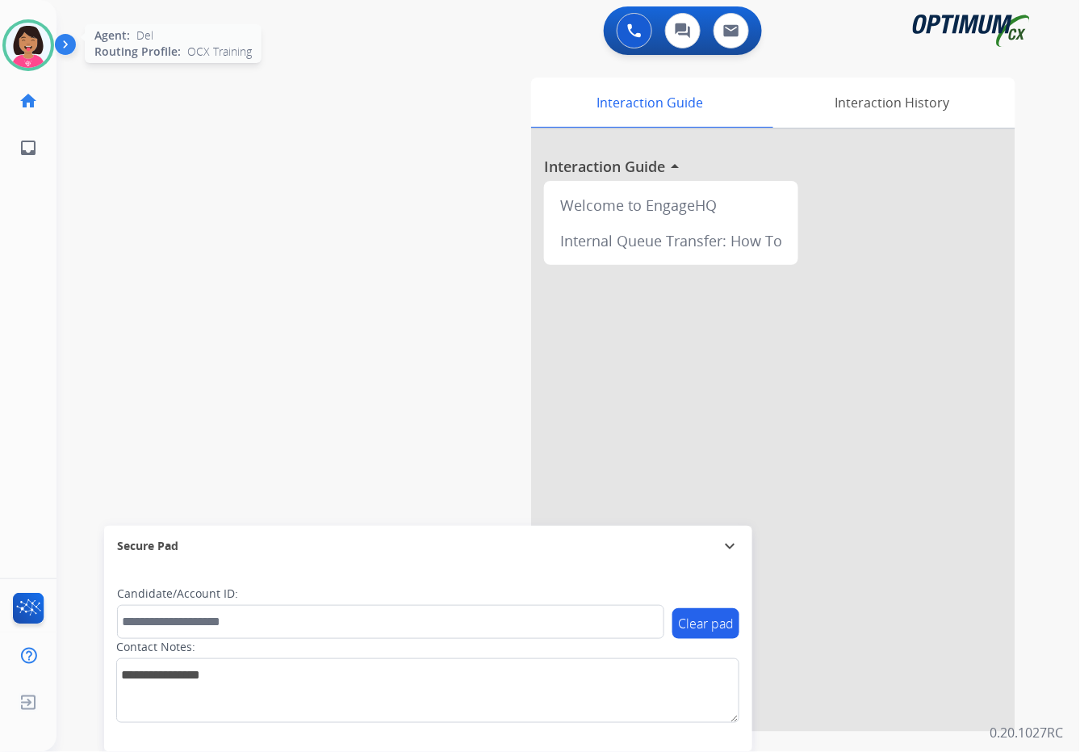
click at [32, 37] on img at bounding box center [28, 45] width 45 height 45
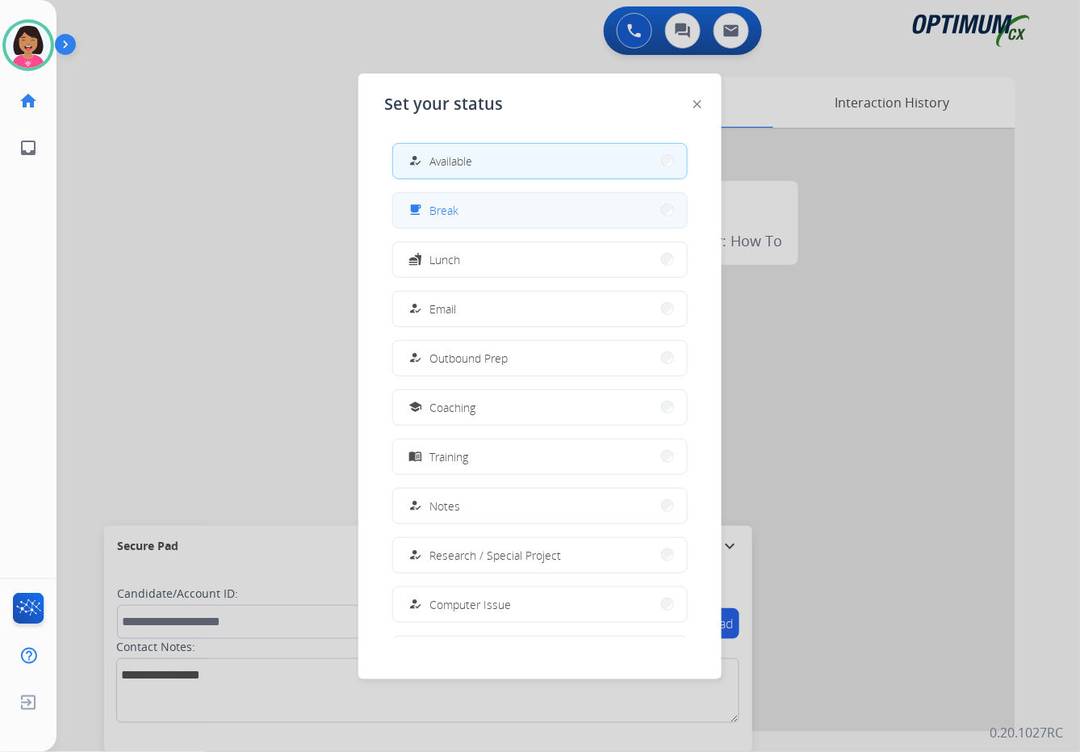
click at [445, 223] on button "free_breakfast Break" at bounding box center [540, 210] width 294 height 35
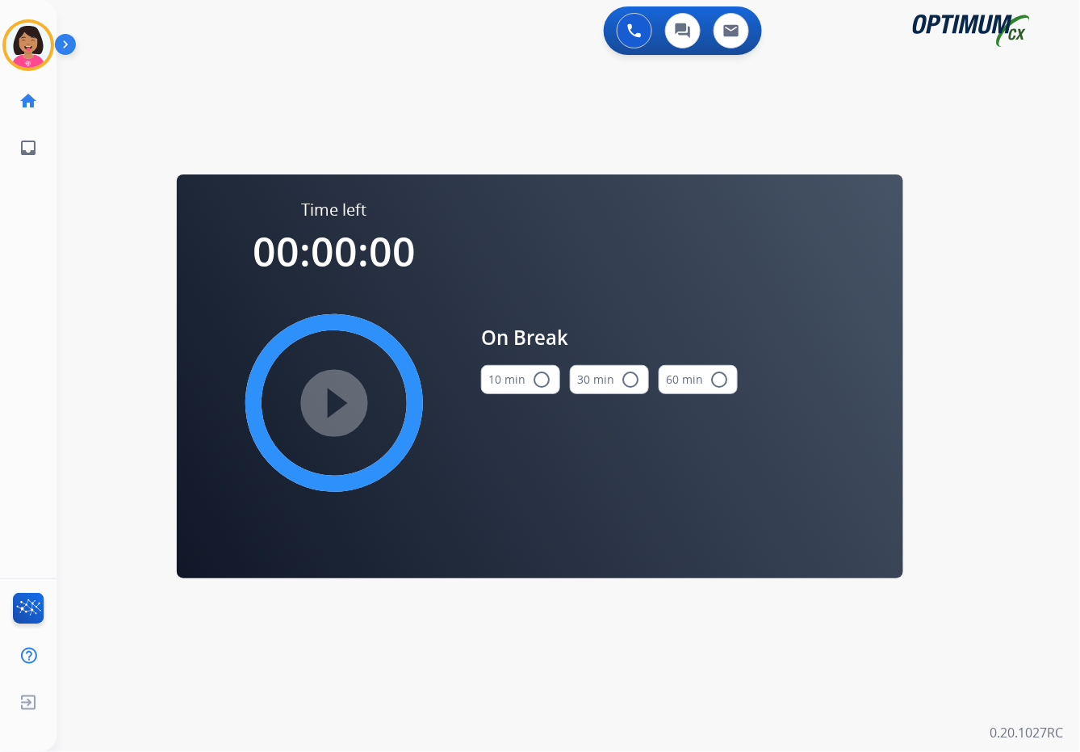
click at [499, 375] on button "10 min radio_button_unchecked" at bounding box center [520, 379] width 79 height 29
click at [344, 395] on mat-icon "play_circle_filled" at bounding box center [334, 402] width 19 height 19
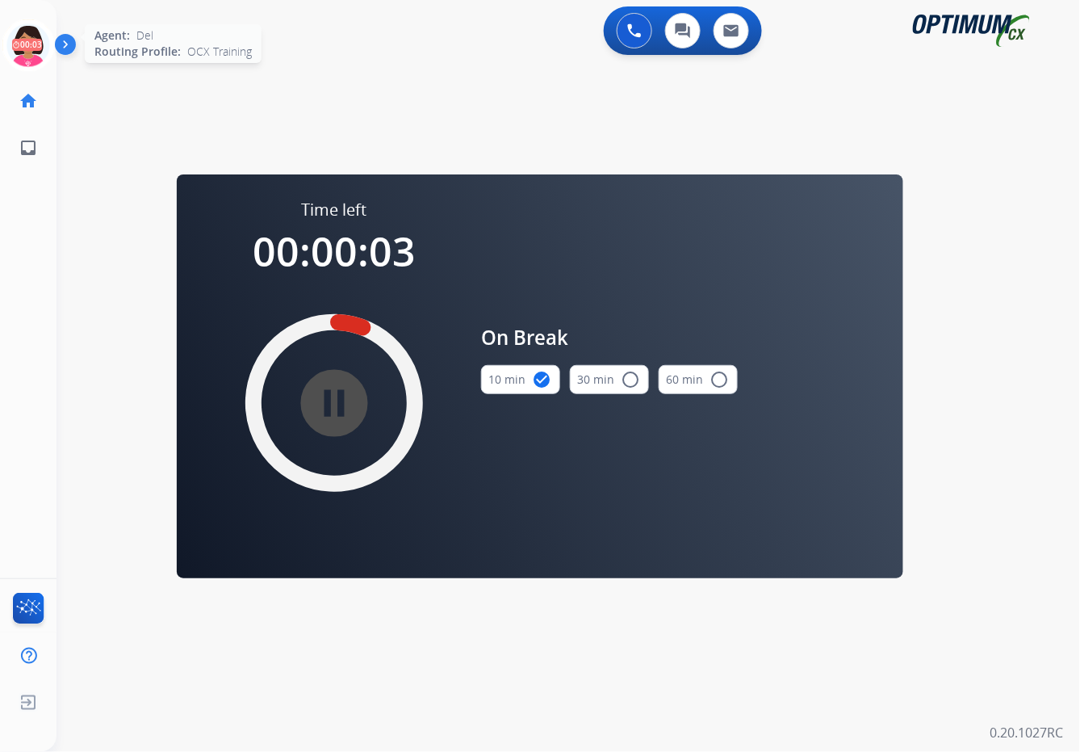
click at [47, 27] on icon at bounding box center [28, 45] width 52 height 52
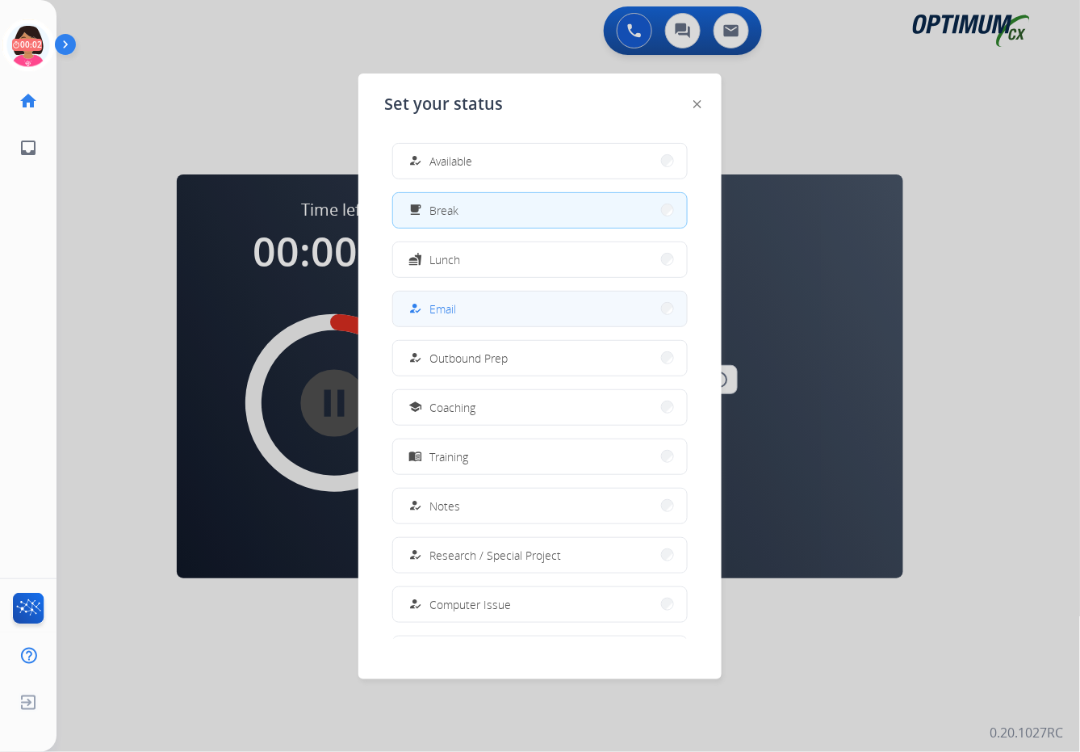
click at [499, 307] on button "how_to_reg Email" at bounding box center [540, 308] width 294 height 35
